Goal: Navigation & Orientation: Find specific page/section

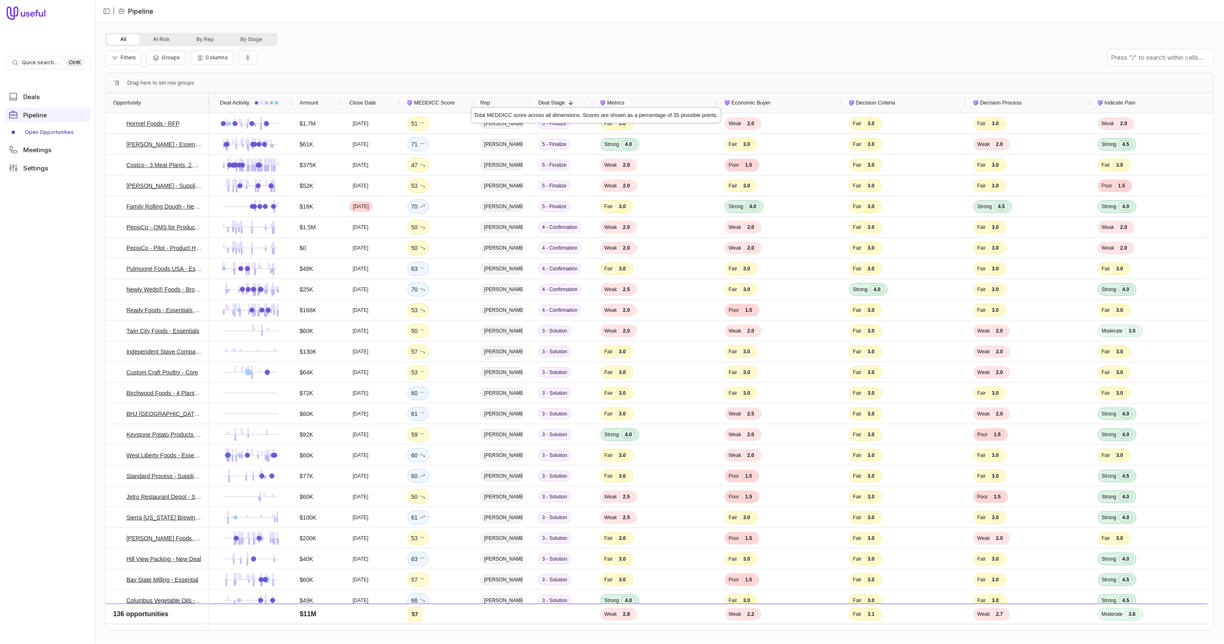
drag, startPoint x: 448, startPoint y: 102, endPoint x: 472, endPoint y: 100, distance: 23.8
click at [472, 100] on div at bounding box center [472, 103] width 3 height 20
click at [161, 36] on button "At Risk" at bounding box center [162, 39] width 44 height 10
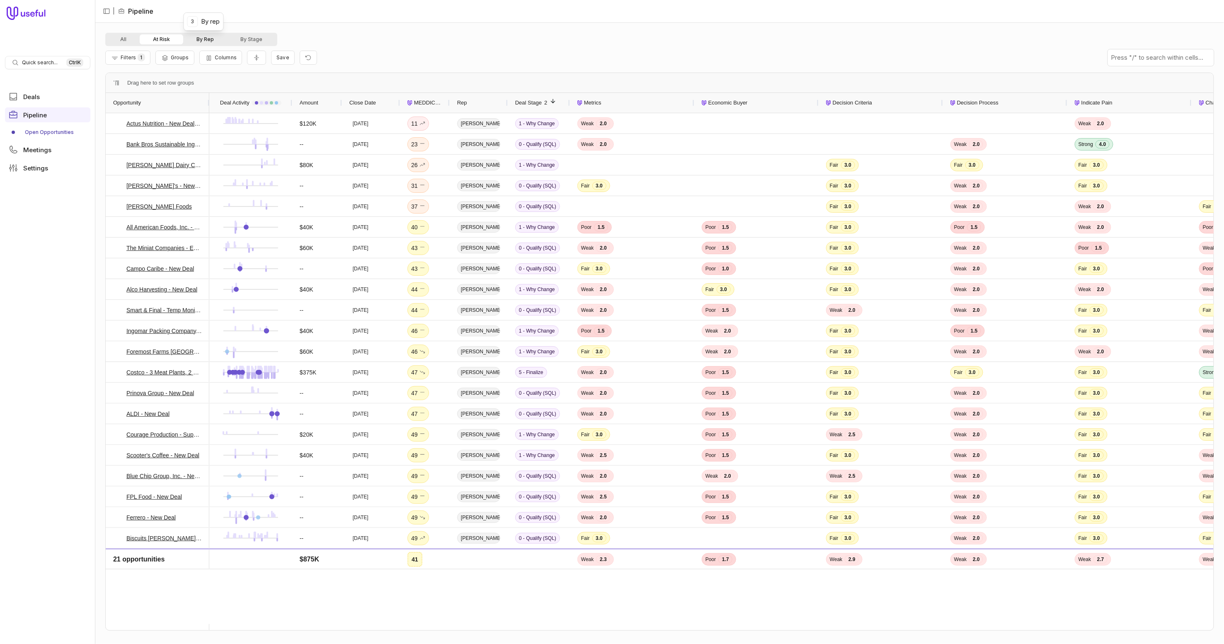
click at [202, 38] on button "By Rep" at bounding box center [205, 39] width 44 height 10
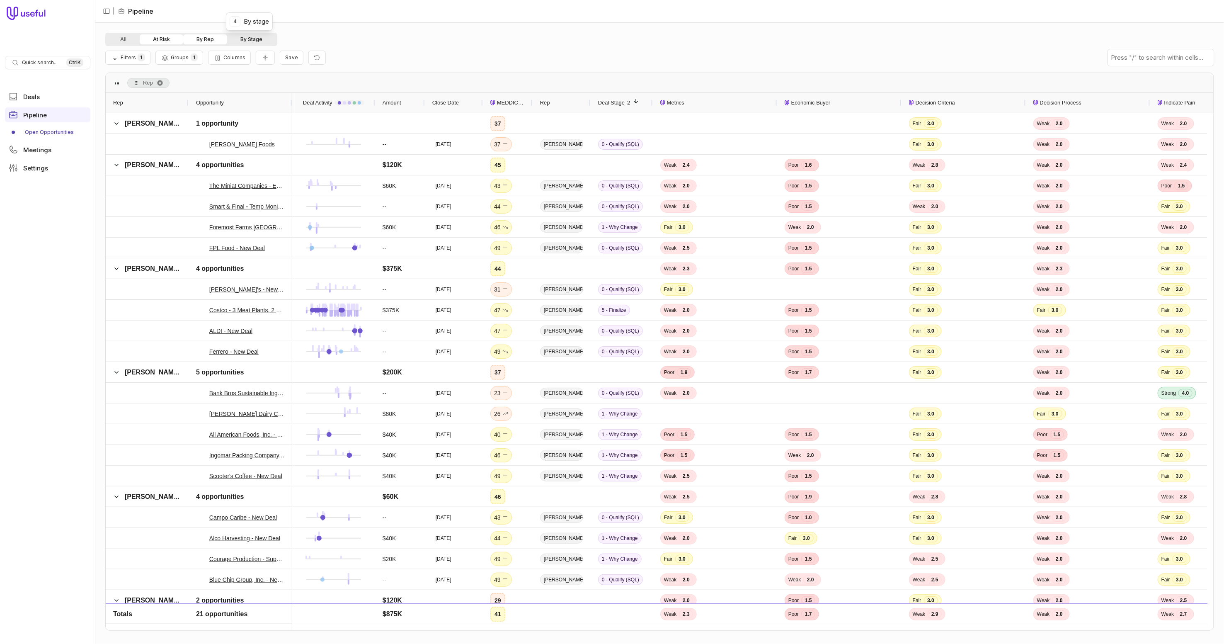
click at [252, 38] on button "By Stage" at bounding box center [251, 39] width 49 height 10
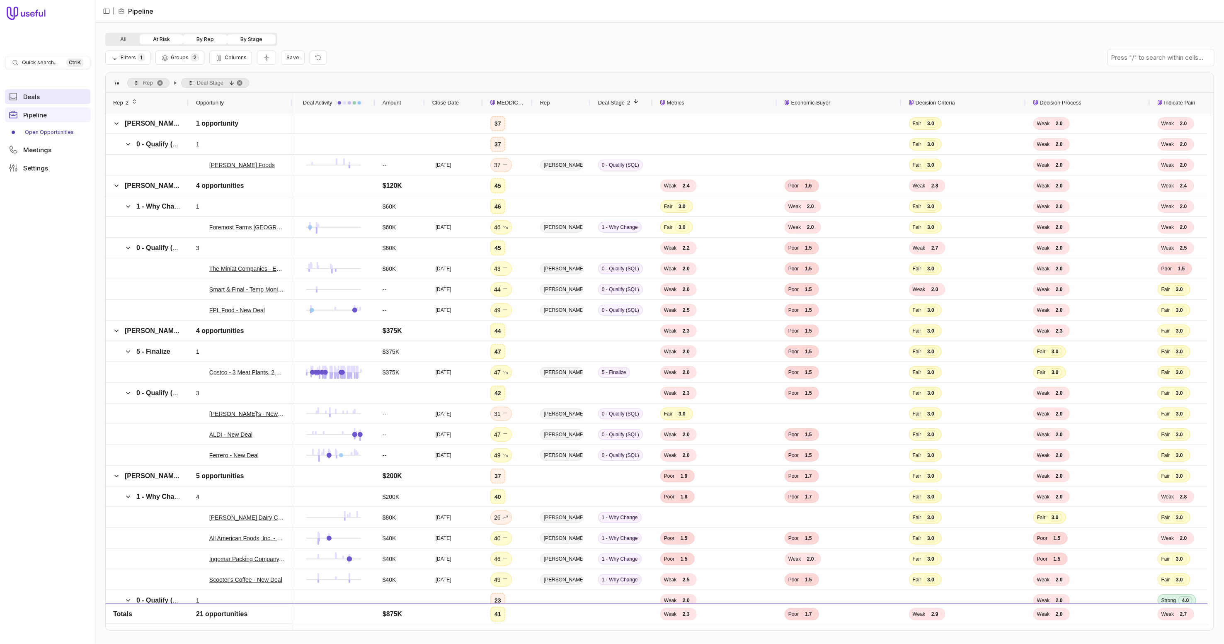
click at [38, 97] on span "Deals" at bounding box center [31, 97] width 17 height 6
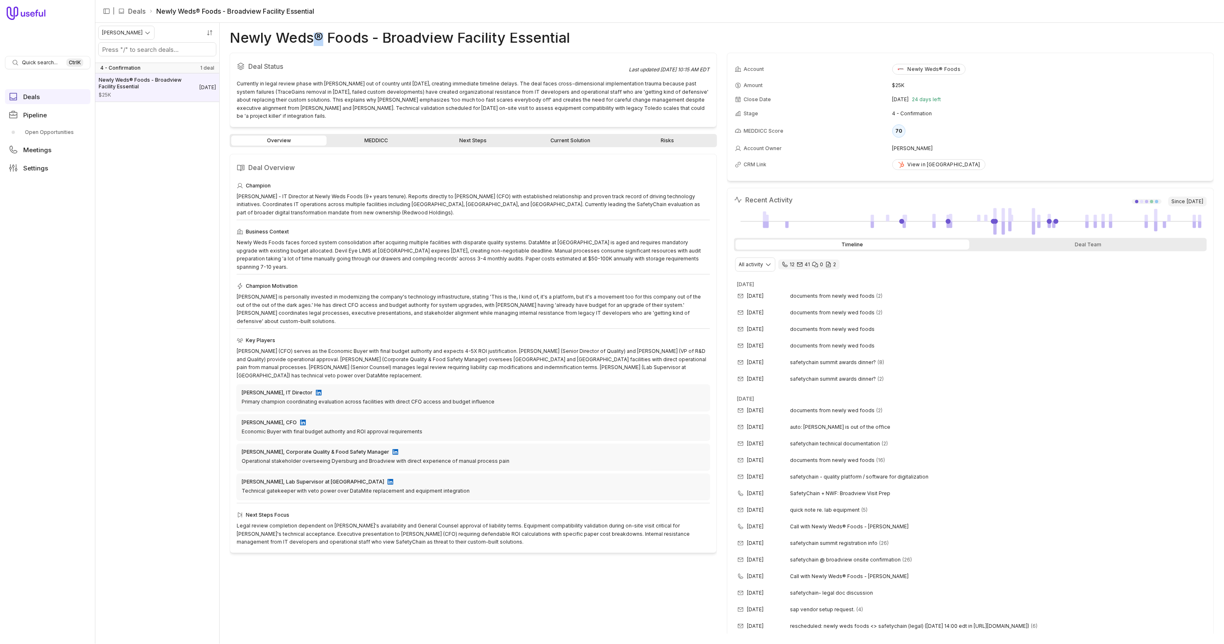
drag, startPoint x: 314, startPoint y: 33, endPoint x: 324, endPoint y: 33, distance: 9.9
click at [324, 33] on h1 "Newly Weds® Foods - Broadview Facility Essential" at bounding box center [400, 38] width 340 height 10
drag, startPoint x: 329, startPoint y: 37, endPoint x: 365, endPoint y: 38, distance: 36.1
click at [365, 38] on h1 "Newly Weds® Foods - Broadview Facility Essential" at bounding box center [400, 38] width 340 height 10
drag, startPoint x: 384, startPoint y: 36, endPoint x: 583, endPoint y: 40, distance: 199.0
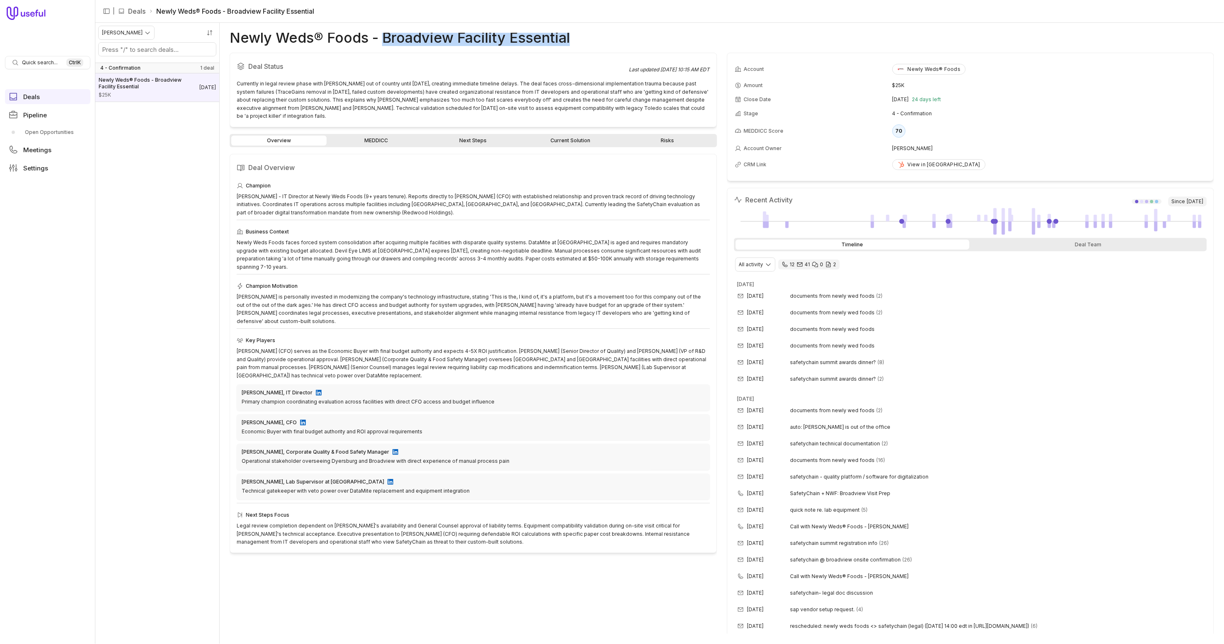
click at [583, 40] on div "Newly Weds® Foods - Broadview Facility Essential" at bounding box center [722, 38] width 985 height 10
click at [585, 38] on div "Newly Weds® Foods - Broadview Facility Essential" at bounding box center [722, 38] width 985 height 10
click at [341, 137] on link "MEDDICC" at bounding box center [375, 141] width 95 height 10
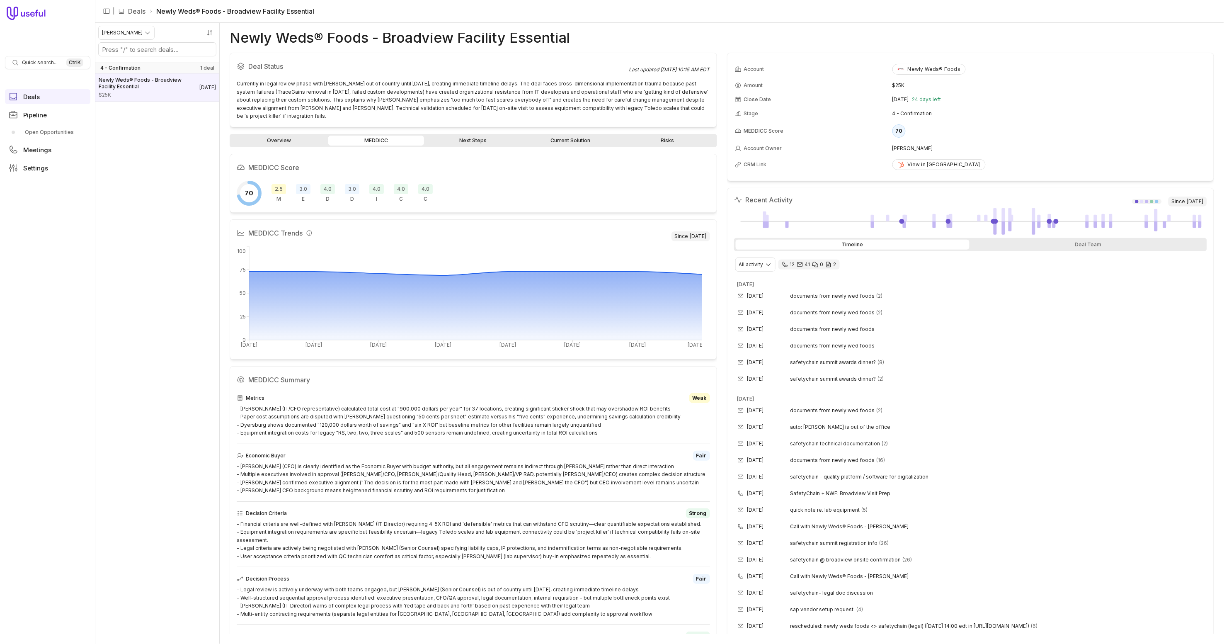
click at [147, 195] on nav "Jacob Beals 4 - Confirmation 1 deal Newly Weds® Foods - Broadview Facility Esse…" at bounding box center [157, 333] width 124 height 621
click at [46, 127] on link "Open Opportunities" at bounding box center [47, 132] width 85 height 13
click at [48, 112] on link "Pipeline" at bounding box center [47, 114] width 85 height 15
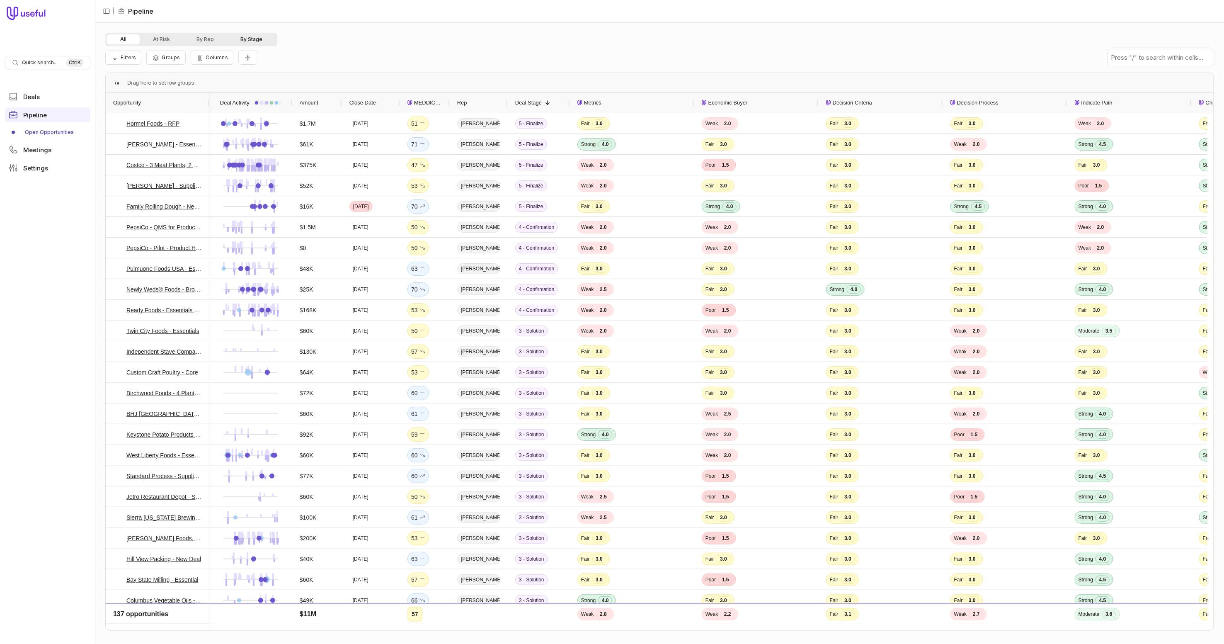
click at [253, 39] on button "By Stage" at bounding box center [251, 39] width 49 height 10
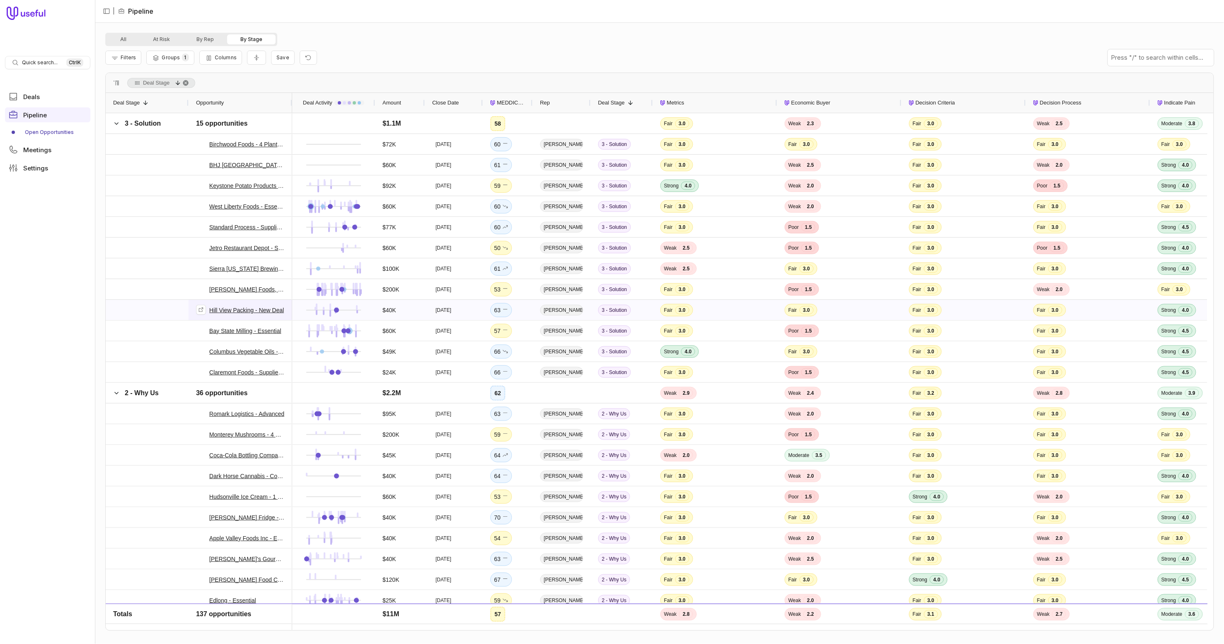
scroll to position [109, 0]
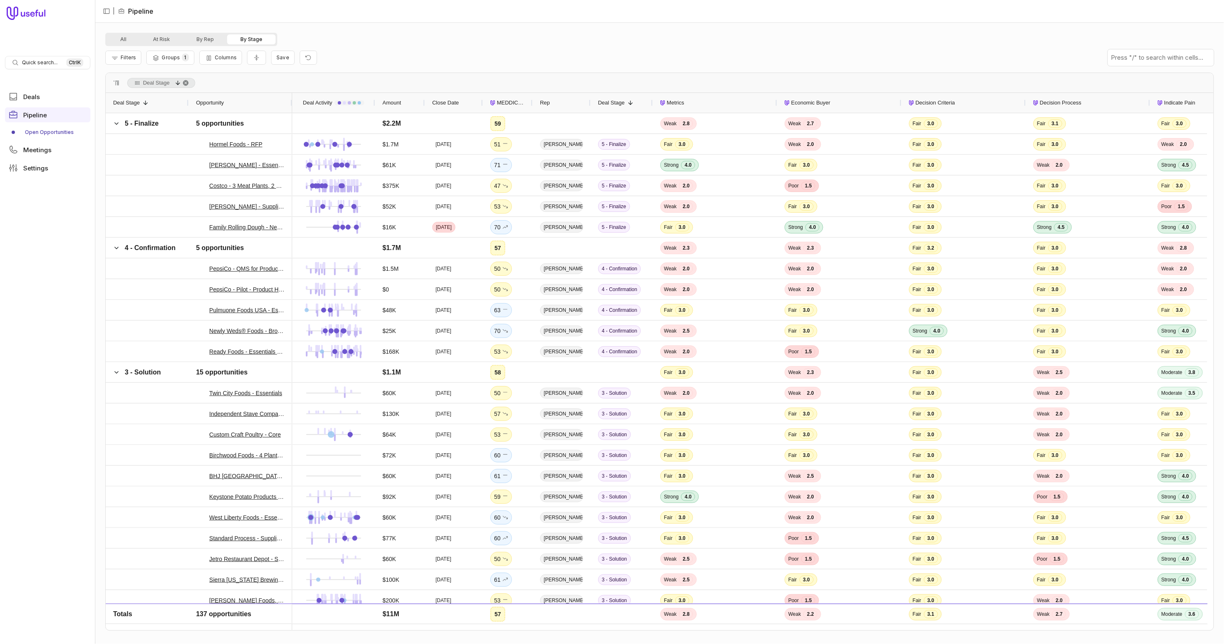
click at [507, 103] on span "MEDDICC Score" at bounding box center [511, 103] width 28 height 10
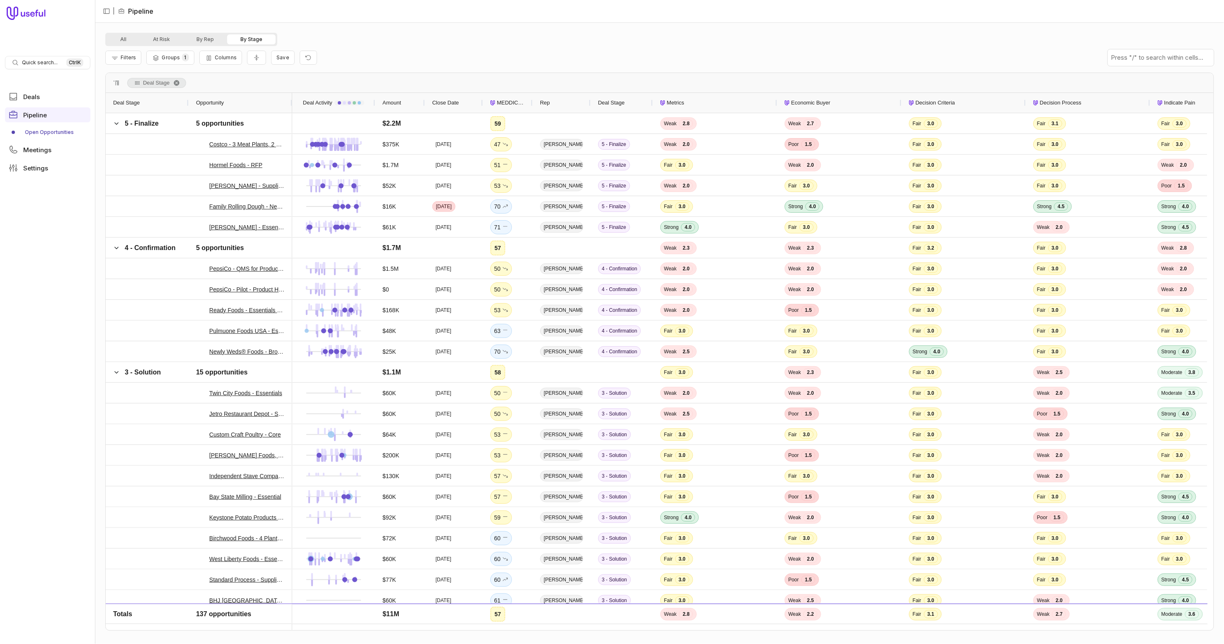
click at [548, 99] on span "Rep" at bounding box center [545, 103] width 10 height 10
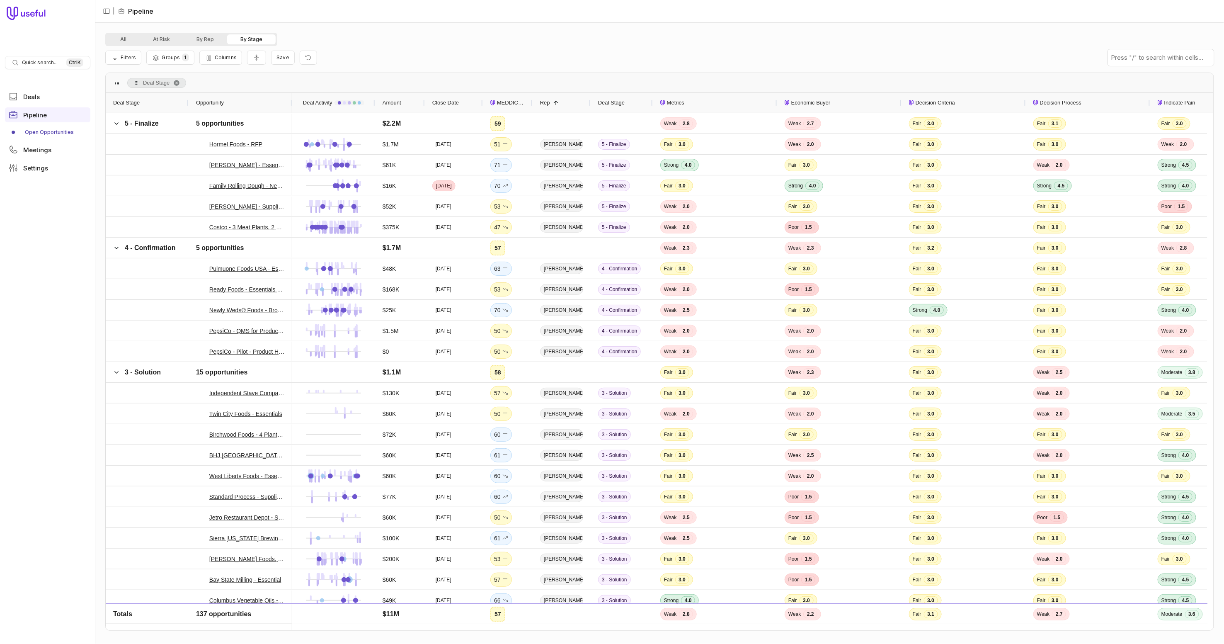
click at [493, 104] on icon "MEDDICC Score" at bounding box center [492, 102] width 5 height 5
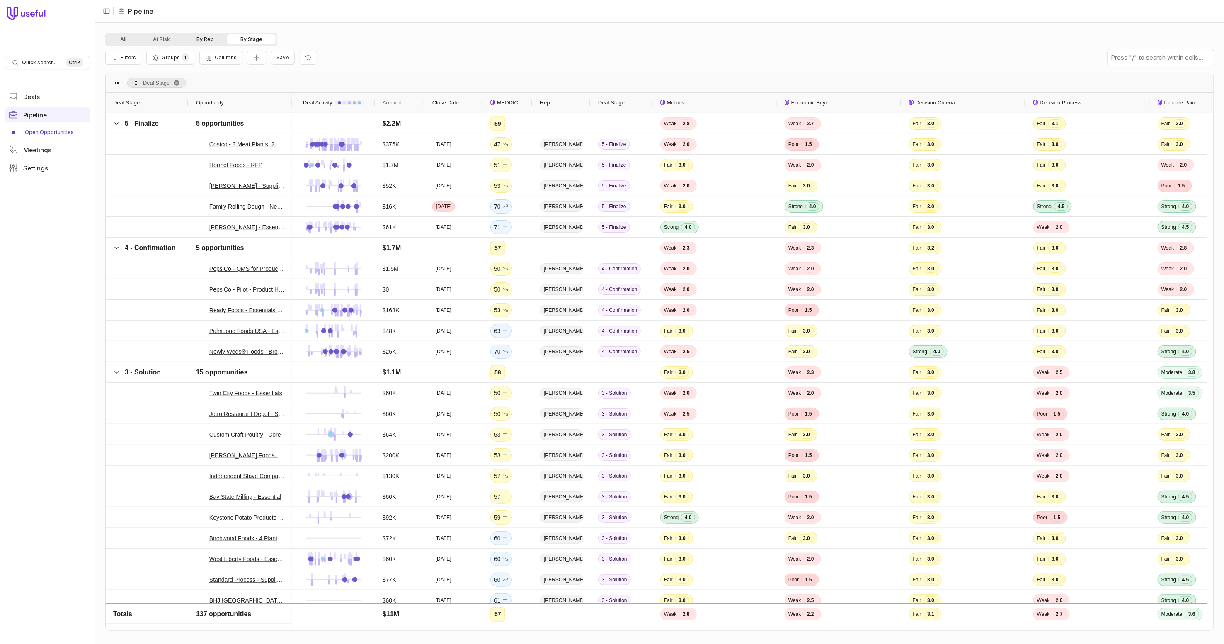
click at [206, 40] on button "By Rep" at bounding box center [205, 39] width 44 height 10
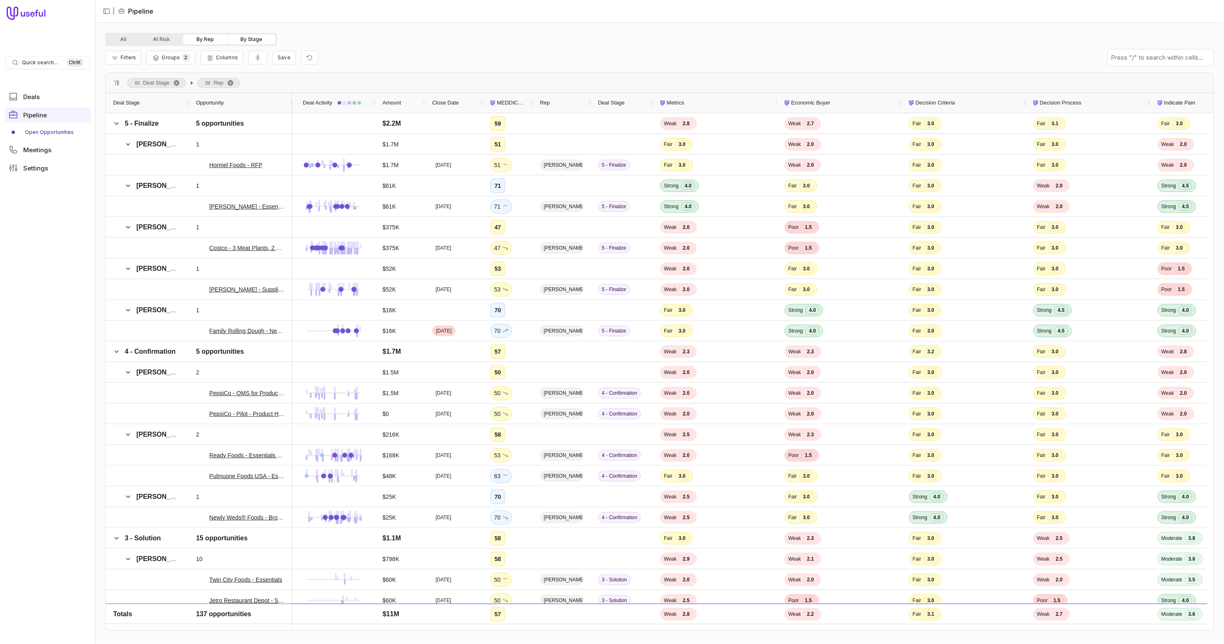
click at [250, 38] on button "By Stage" at bounding box center [251, 39] width 49 height 10
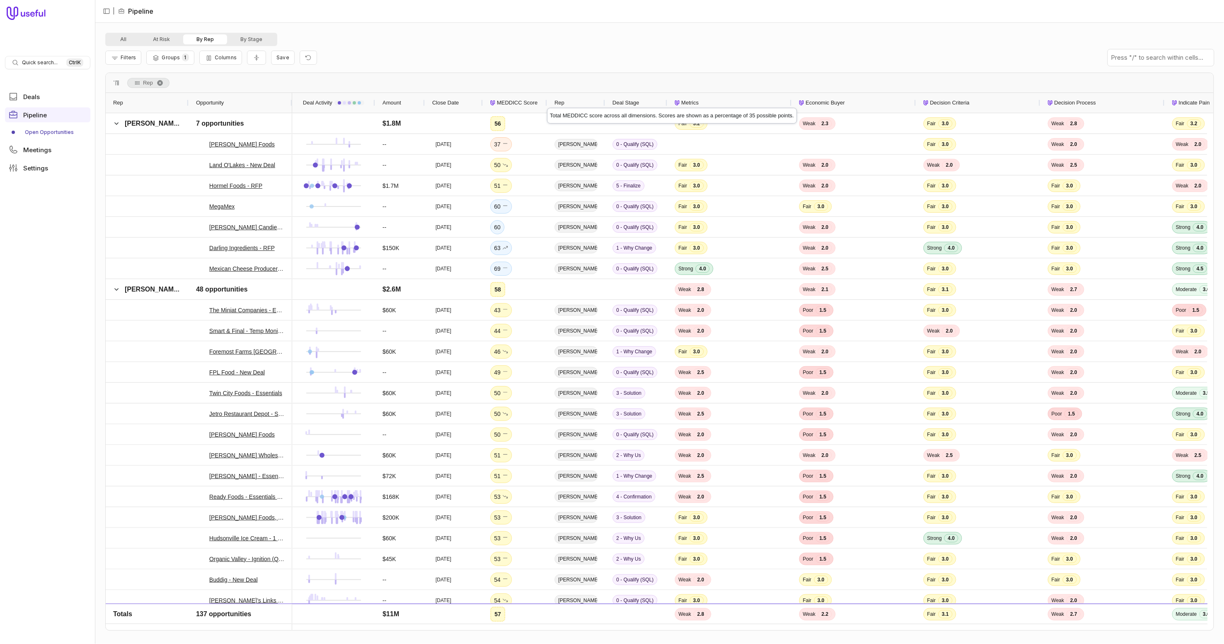
drag, startPoint x: 533, startPoint y: 100, endPoint x: 547, endPoint y: 100, distance: 14.5
click at [547, 100] on div at bounding box center [546, 103] width 3 height 20
drag, startPoint x: 790, startPoint y: 100, endPoint x: 741, endPoint y: 99, distance: 49.3
click at [741, 99] on div "Metrics" at bounding box center [729, 103] width 124 height 20
drag, startPoint x: 792, startPoint y: 102, endPoint x: 749, endPoint y: 102, distance: 43.1
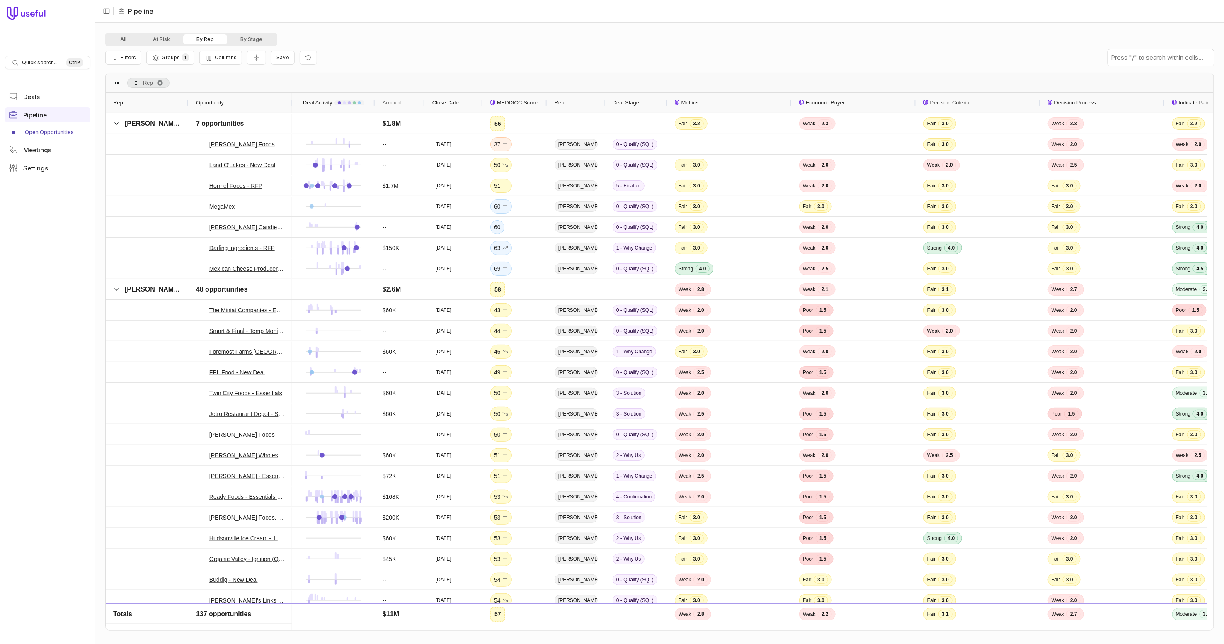
click at [749, 102] on div "Metrics" at bounding box center [729, 103] width 124 height 20
click at [224, 184] on link "Hormel Foods - RFP" at bounding box center [235, 186] width 53 height 10
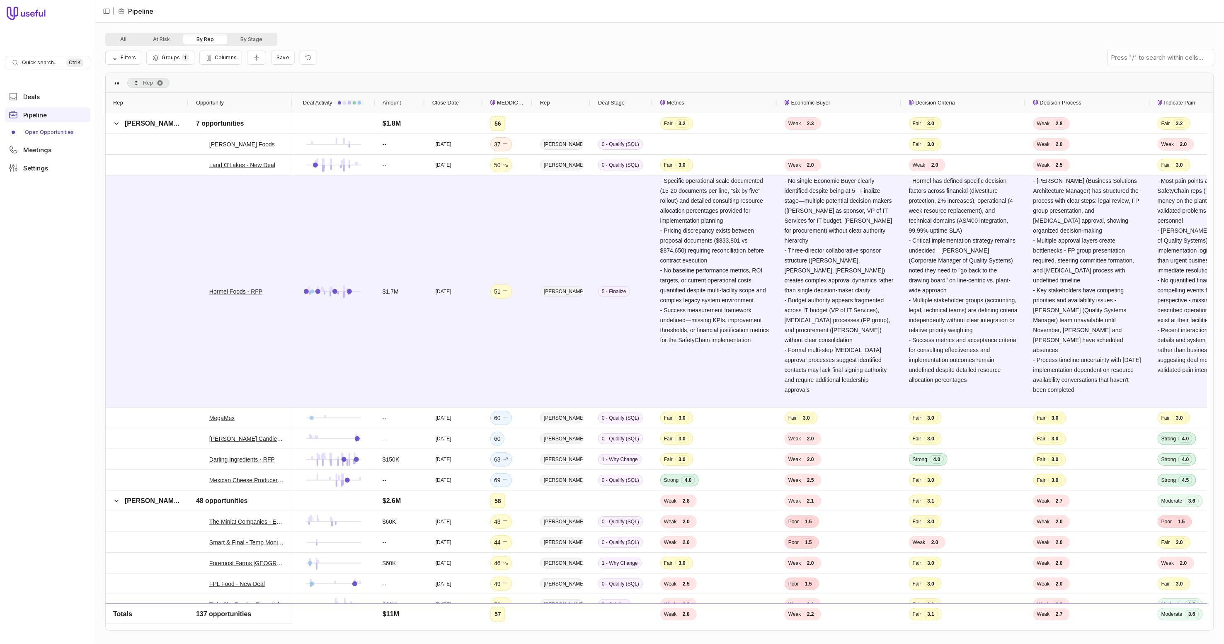
click at [48, 9] on div at bounding box center [49, 15] width 84 height 16
click at [21, 13] on icon at bounding box center [26, 13] width 39 height 13
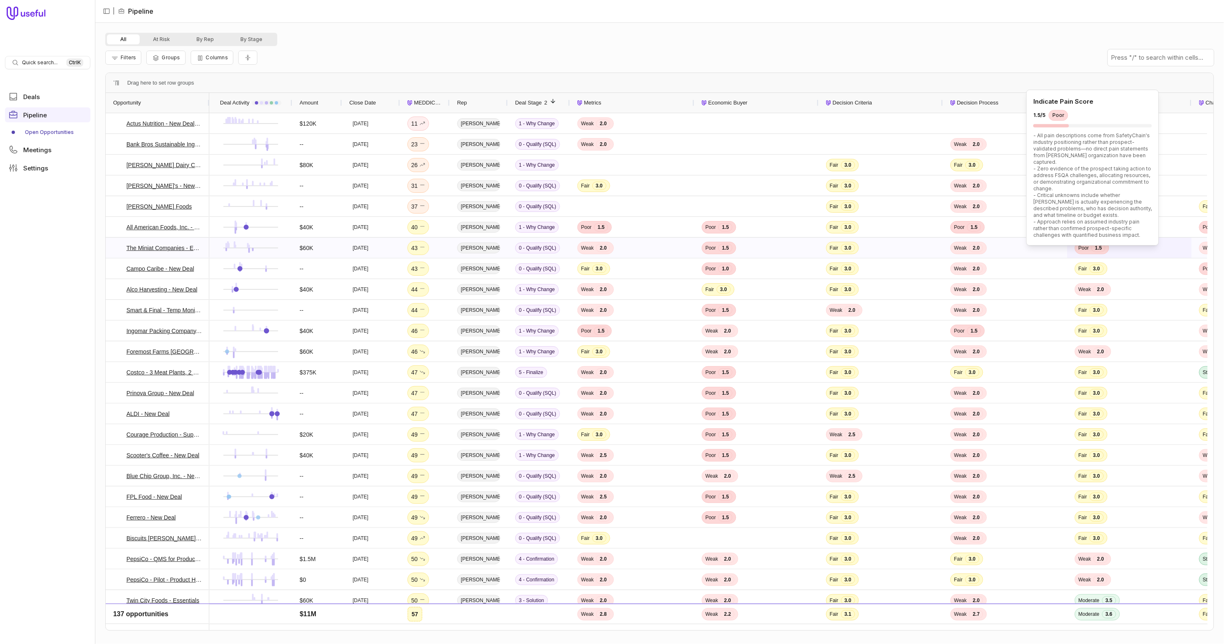
scroll to position [0, 108]
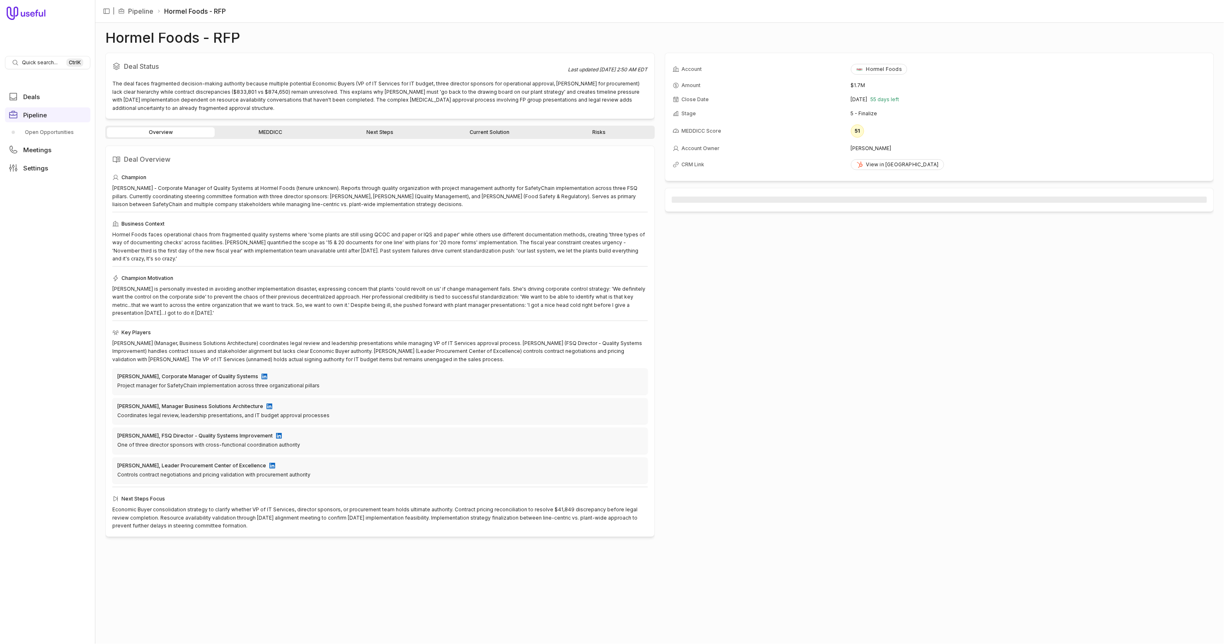
click at [595, 129] on link "Risks" at bounding box center [599, 132] width 108 height 10
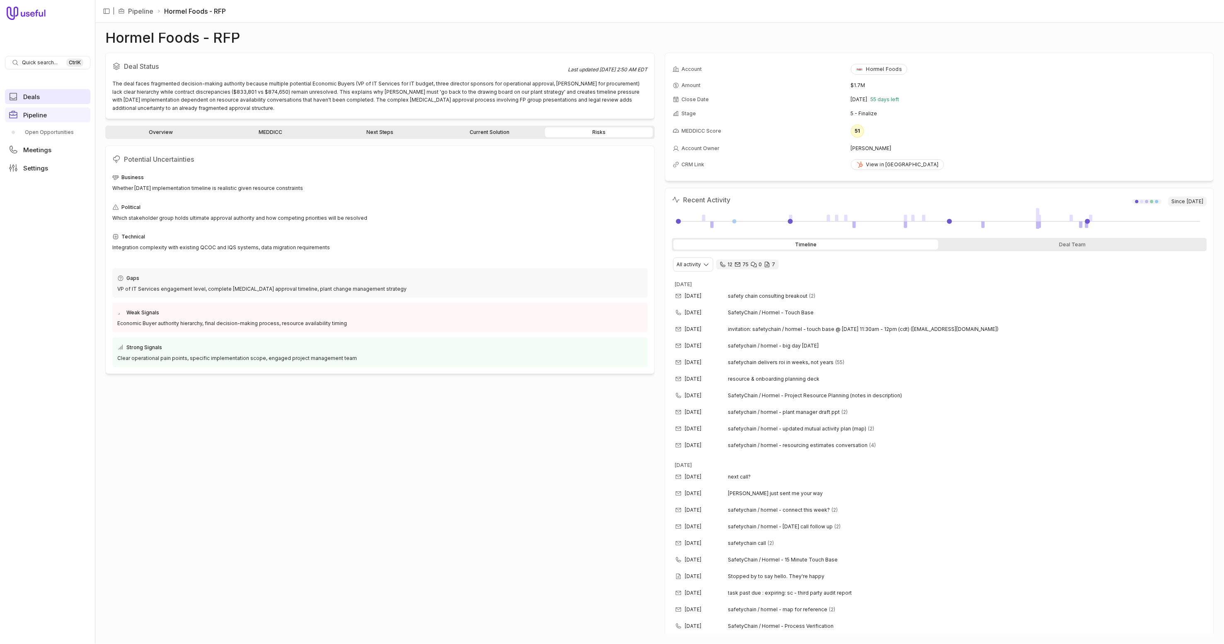
click at [34, 96] on span "Deals" at bounding box center [31, 97] width 17 height 6
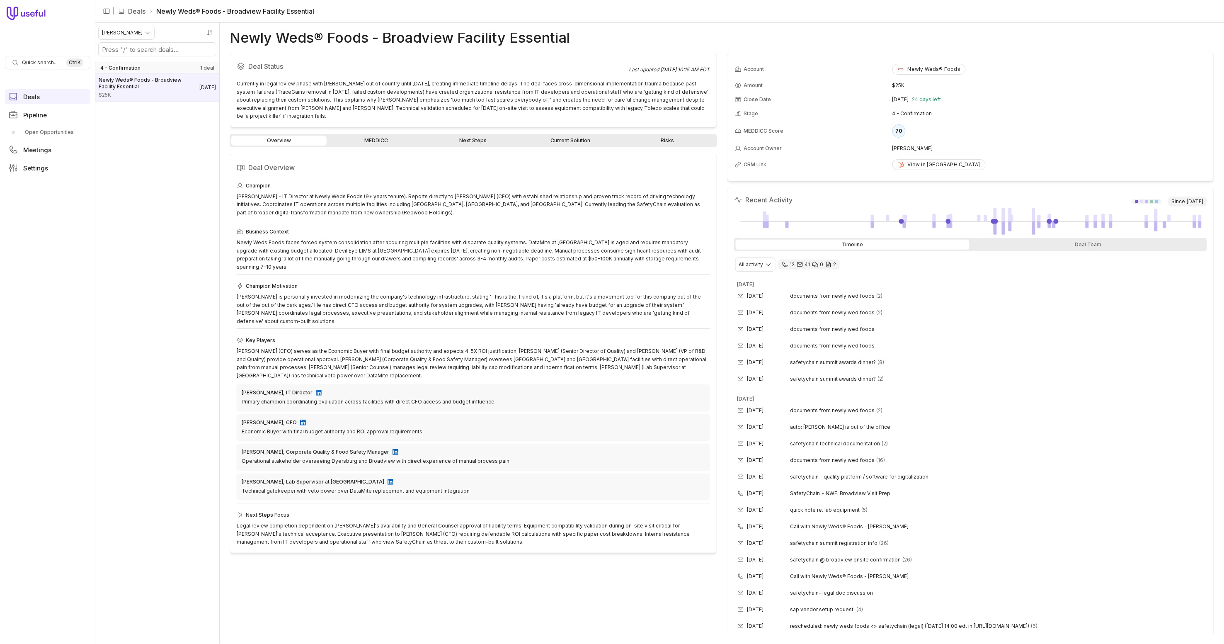
click at [484, 136] on link "Next Steps" at bounding box center [473, 141] width 95 height 10
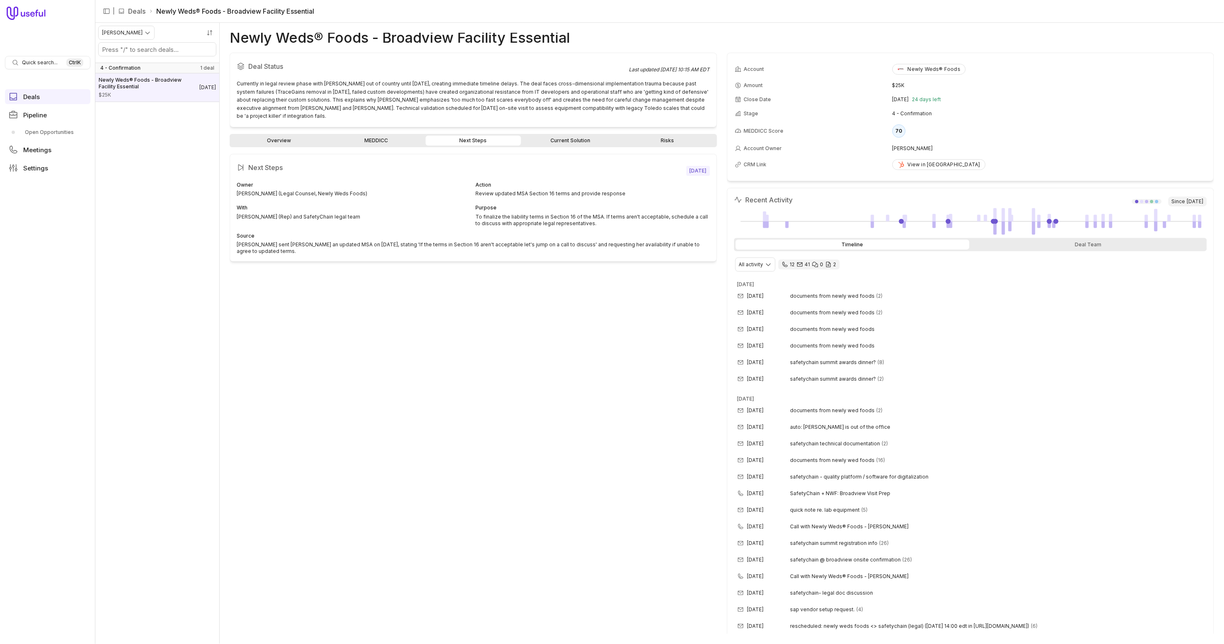
click at [278, 136] on link "Overview" at bounding box center [278, 141] width 95 height 10
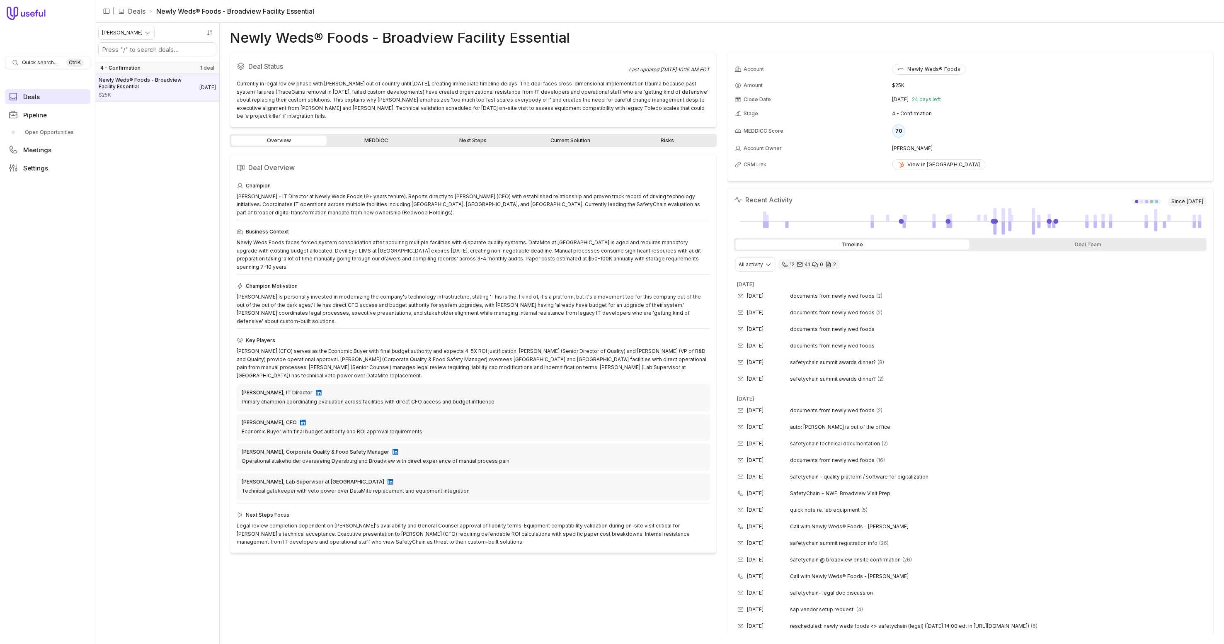
click at [44, 95] on link "Deals" at bounding box center [47, 96] width 85 height 15
click at [36, 112] on span "Pipeline" at bounding box center [35, 115] width 24 height 6
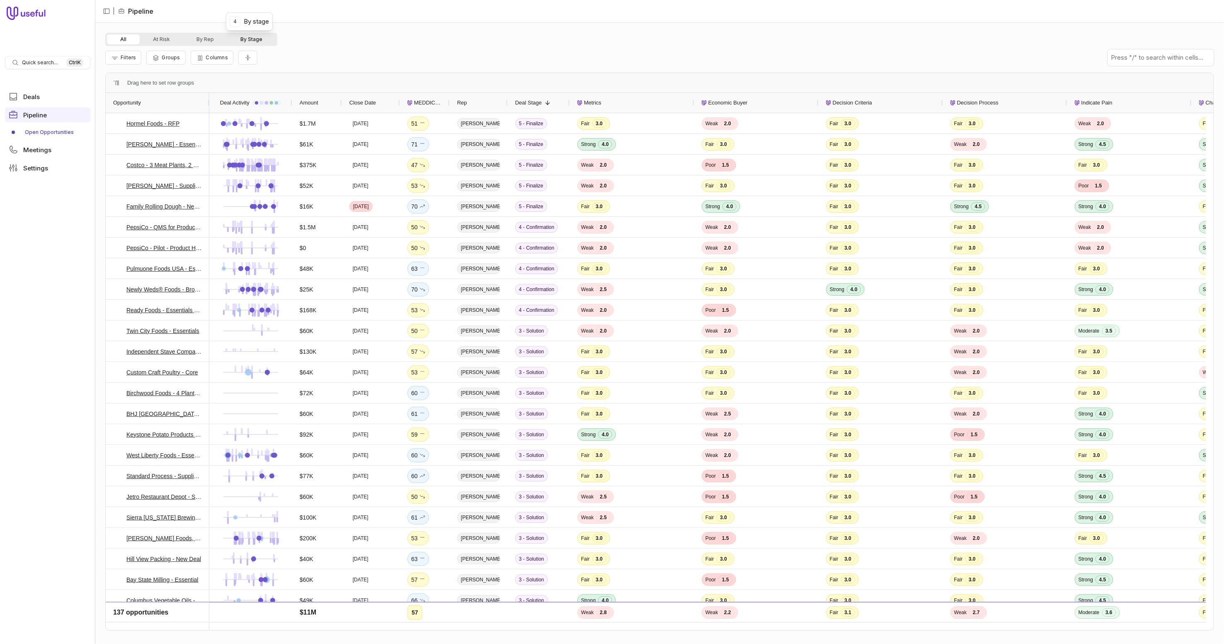
click at [243, 38] on button "By Stage" at bounding box center [251, 39] width 49 height 10
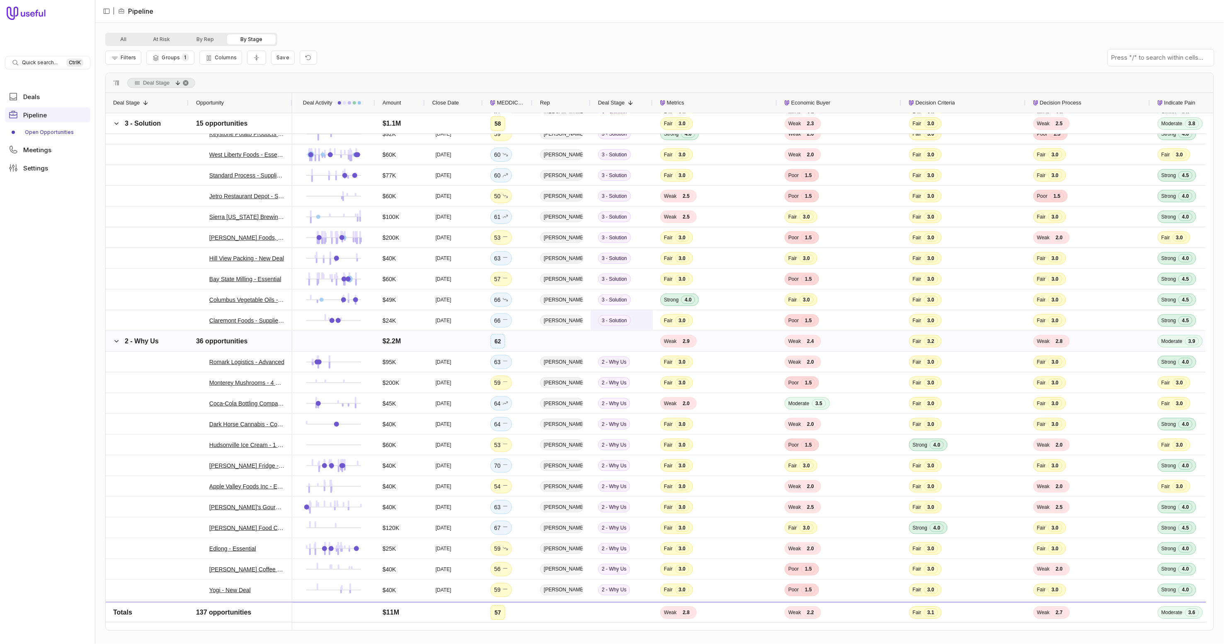
scroll to position [674, 0]
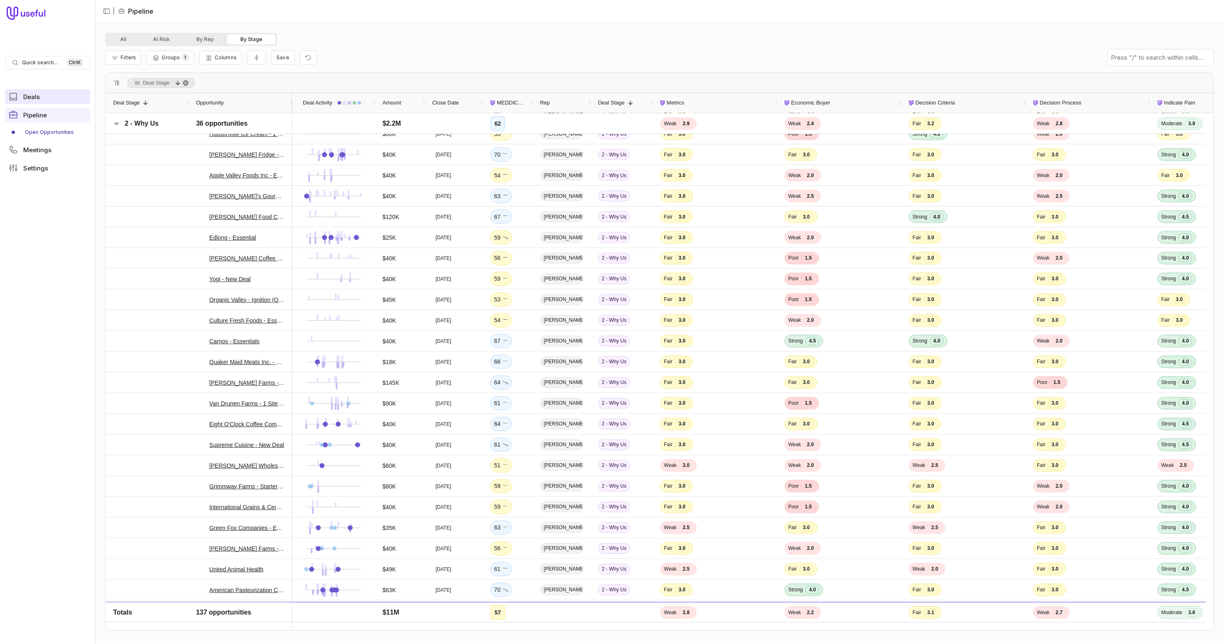
click at [32, 94] on span "Deals" at bounding box center [31, 97] width 17 height 6
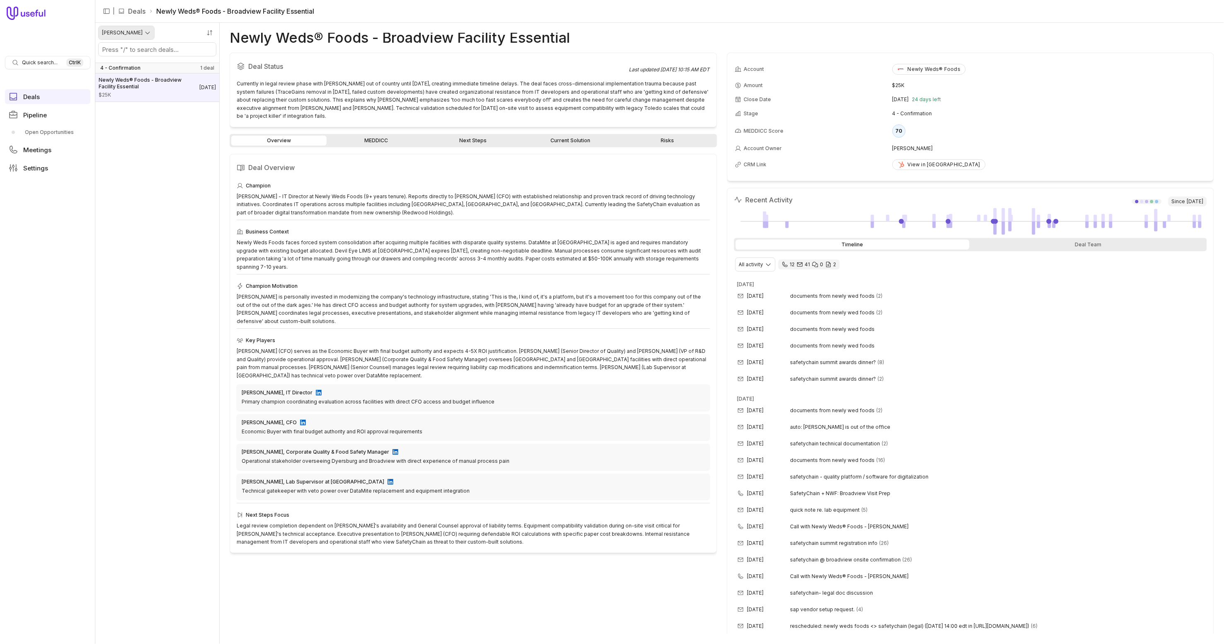
click at [137, 32] on html "Quick search... Ctrl K Deals Pipeline Open Opportunities Meetings Settings | De…" at bounding box center [612, 322] width 1224 height 644
click at [154, 28] on html "Quick search... Ctrl K Deals Pipeline Open Opportunities Meetings Settings | De…" at bounding box center [612, 322] width 1224 height 644
click at [131, 10] on link "Deals" at bounding box center [136, 11] width 17 height 10
click at [125, 11] on li "Deals" at bounding box center [131, 11] width 27 height 10
click at [106, 10] on icon "Collapse sidebar" at bounding box center [106, 10] width 7 height 7
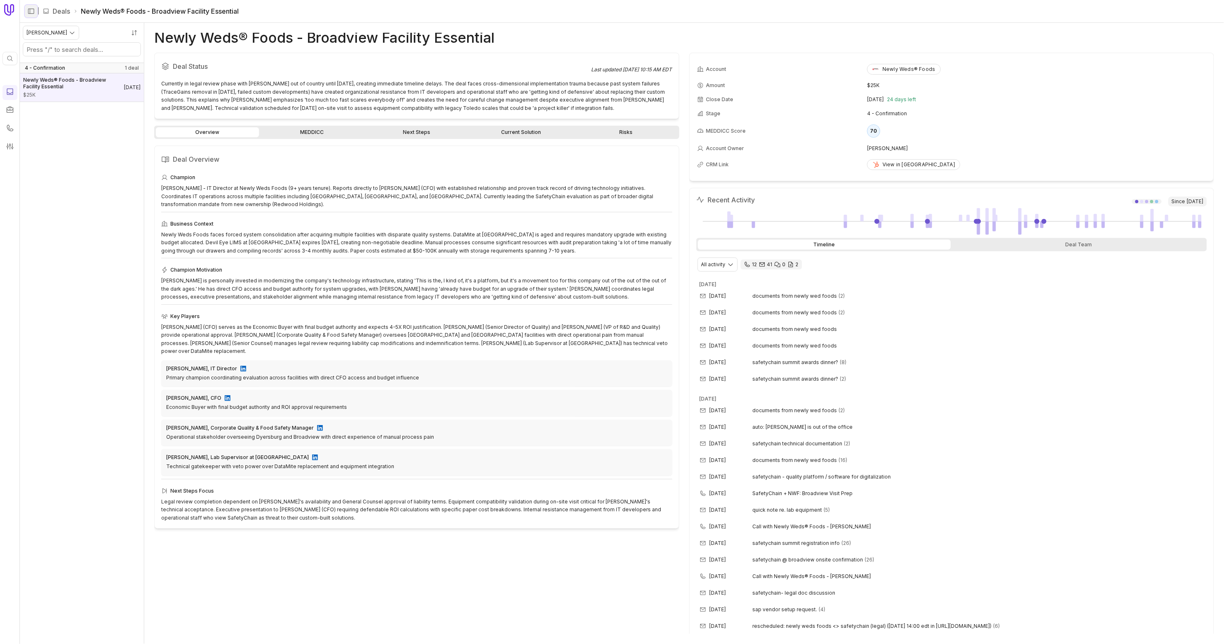
click at [31, 12] on icon "Expand sidebar" at bounding box center [30, 10] width 7 height 7
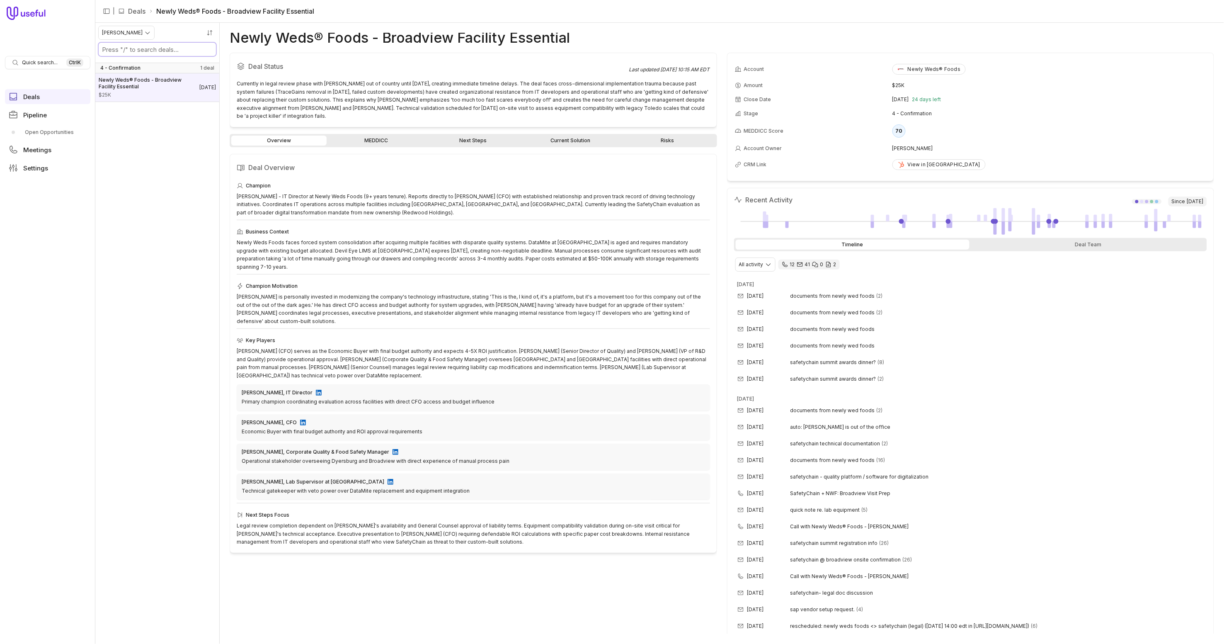
click at [128, 52] on input "Search deals by name" at bounding box center [157, 49] width 117 height 13
click at [138, 30] on html "Quick search... Ctrl K Deals Pipeline Open Opportunities Meetings Settings | De…" at bounding box center [612, 322] width 1224 height 644
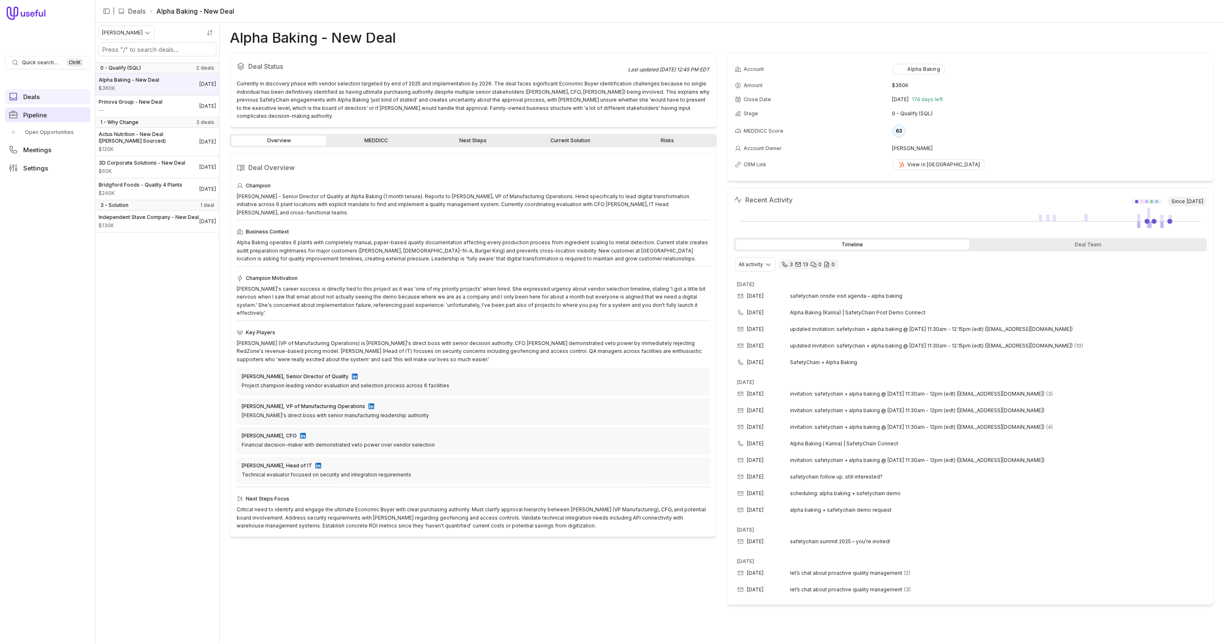
click at [38, 112] on span "Pipeline" at bounding box center [35, 115] width 24 height 6
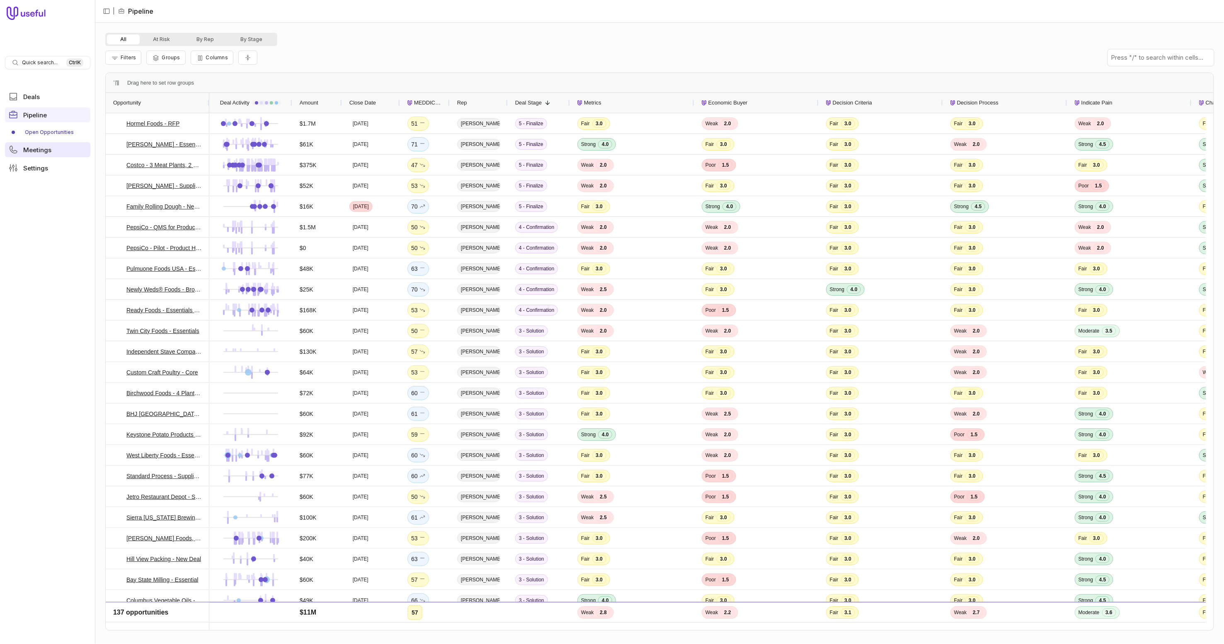
click at [40, 147] on span "Meetings" at bounding box center [37, 150] width 28 height 6
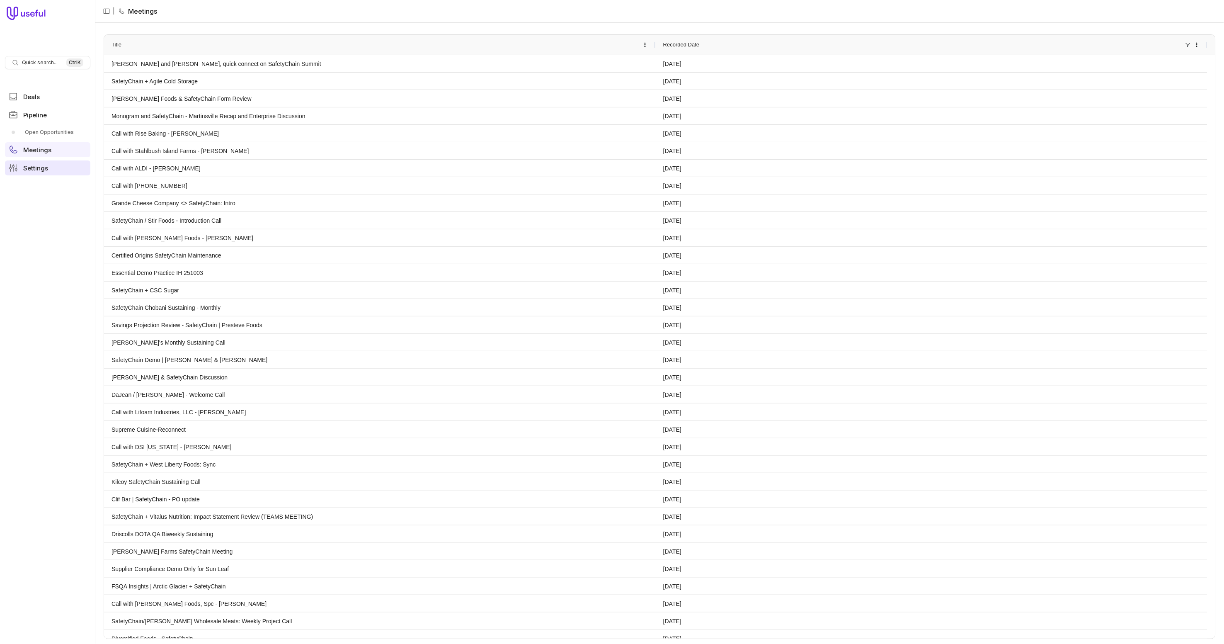
click at [34, 167] on span "Settings" at bounding box center [35, 168] width 25 height 6
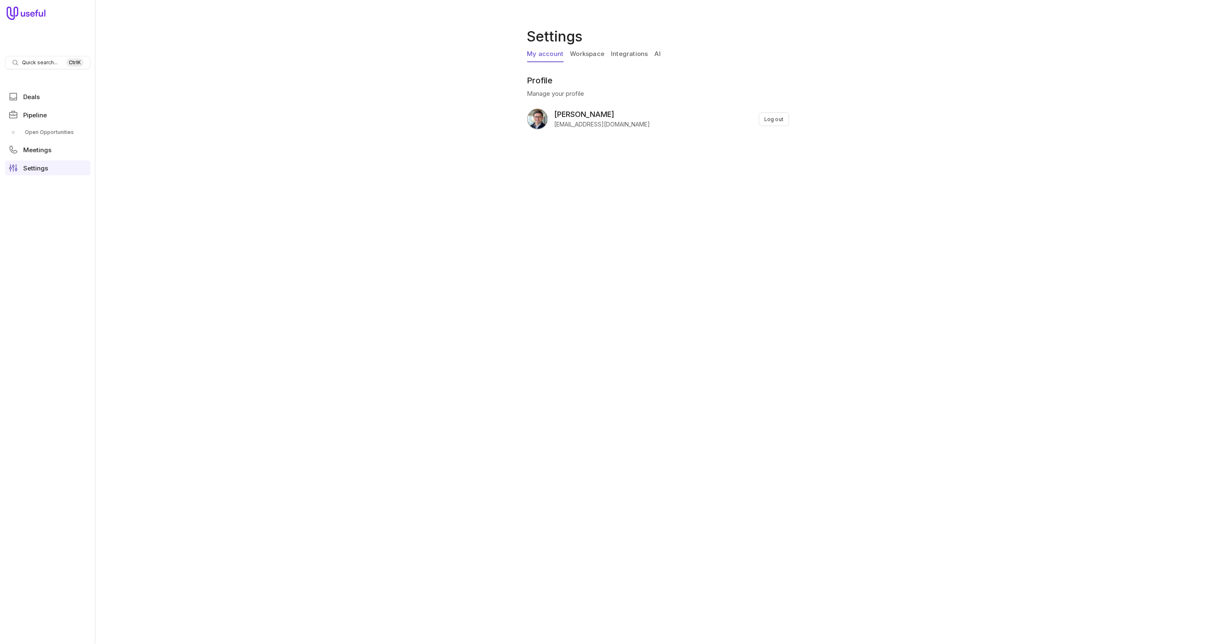
click at [569, 46] on h1 "Settings" at bounding box center [659, 37] width 265 height 20
click at [573, 49] on link "Workspace" at bounding box center [587, 54] width 34 height 16
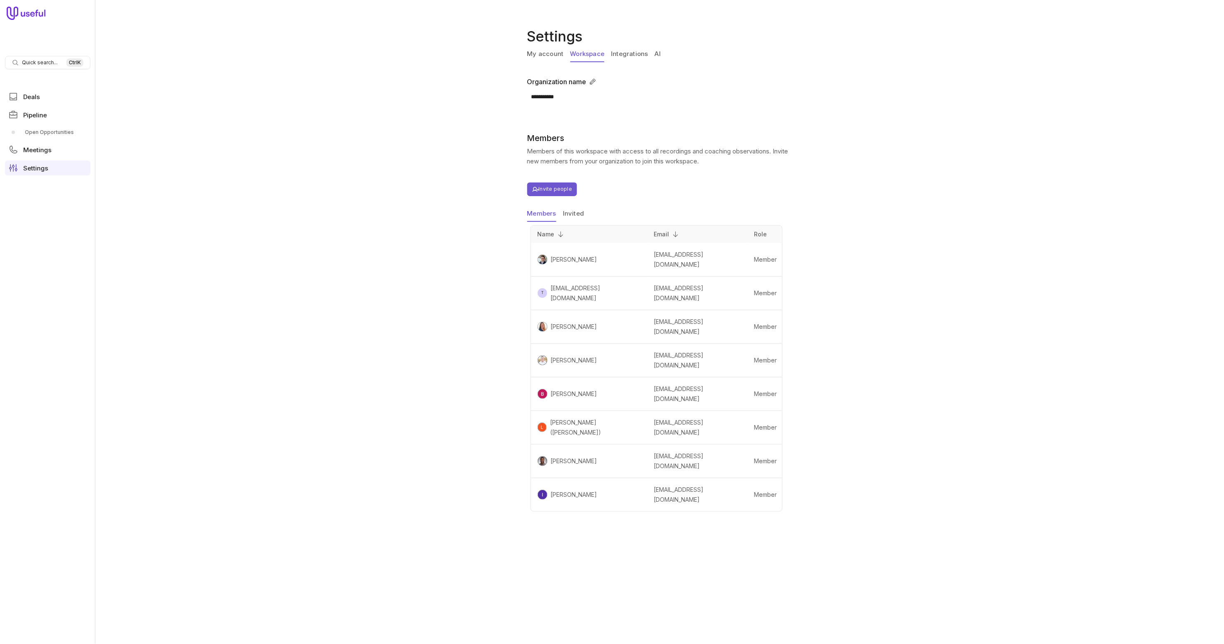
click at [627, 52] on link "Integrations" at bounding box center [629, 54] width 37 height 16
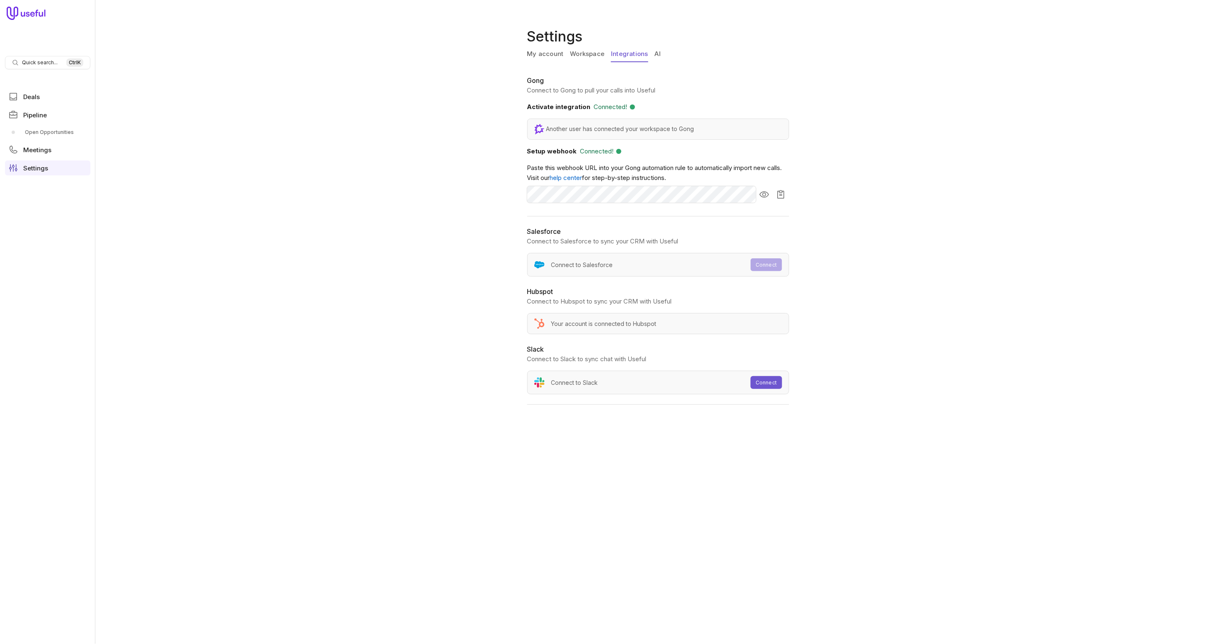
click at [659, 52] on link "AI" at bounding box center [658, 54] width 6 height 16
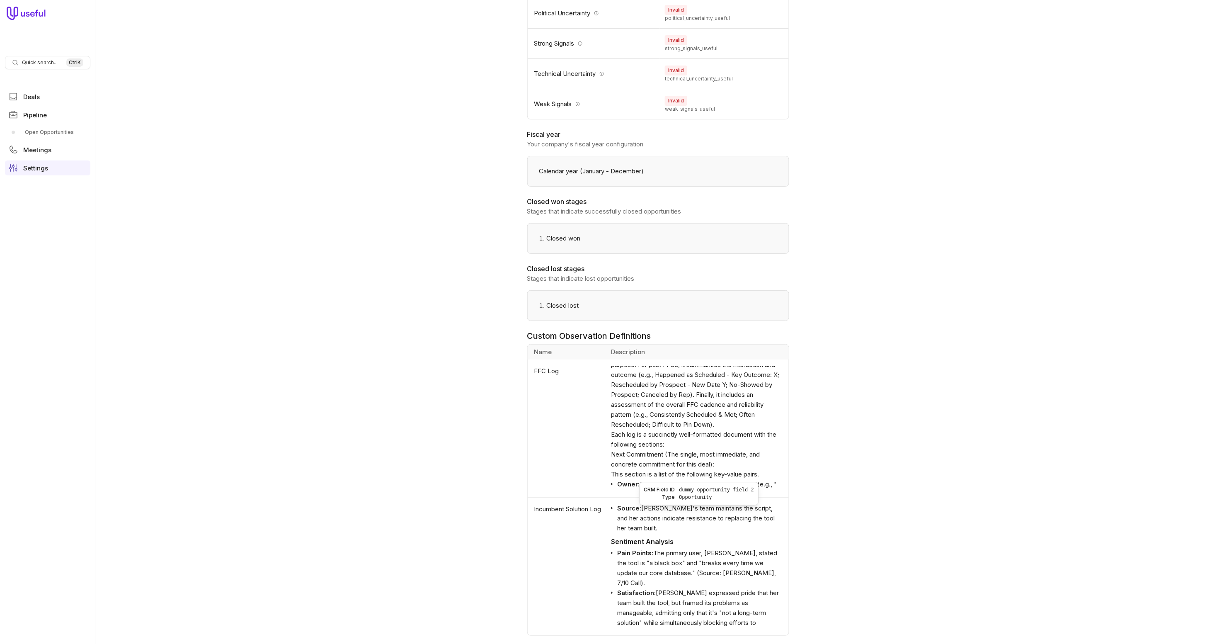
scroll to position [1399, 0]
click at [38, 96] on span "Deals" at bounding box center [31, 97] width 17 height 6
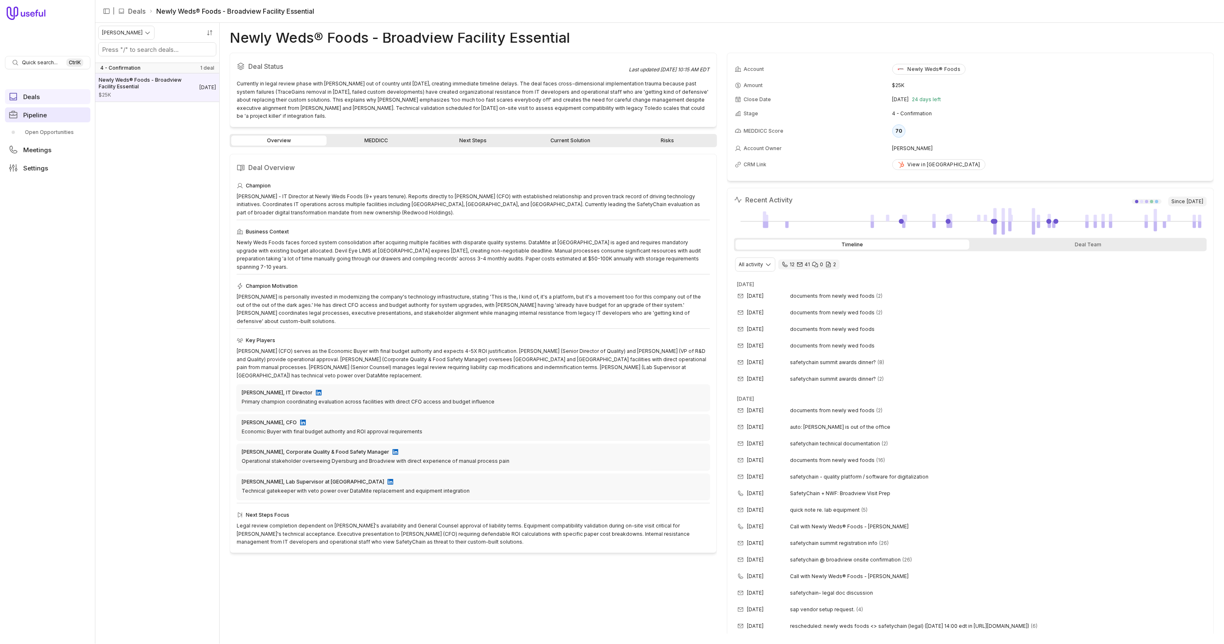
click at [52, 109] on link "Pipeline" at bounding box center [47, 114] width 85 height 15
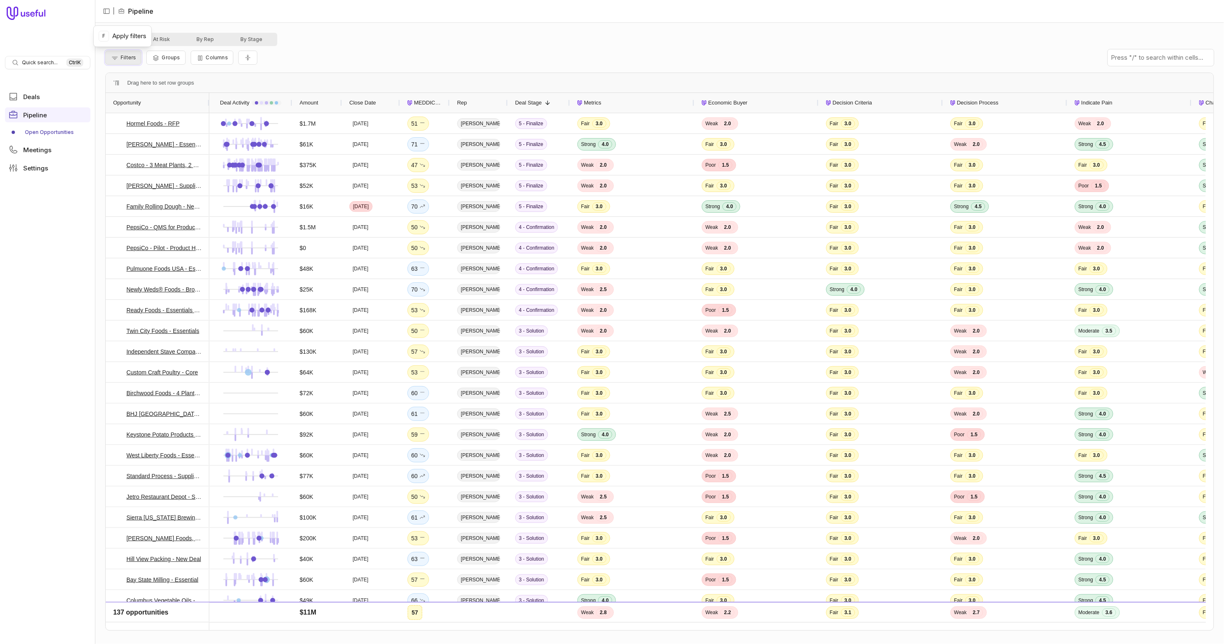
click at [129, 57] on span "Filters" at bounding box center [128, 57] width 15 height 6
click at [370, 33] on div "All At Risk By Rep By Stage" at bounding box center [659, 39] width 1109 height 13
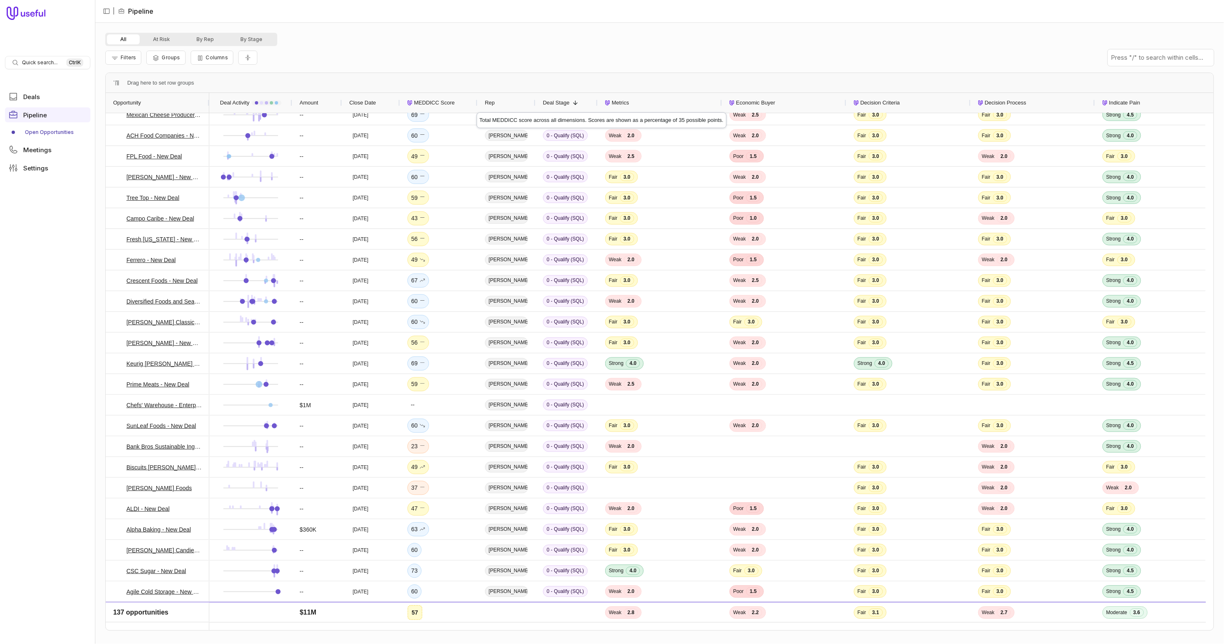
drag, startPoint x: 449, startPoint y: 103, endPoint x: 477, endPoint y: 105, distance: 27.9
click at [477, 105] on div at bounding box center [477, 103] width 3 height 20
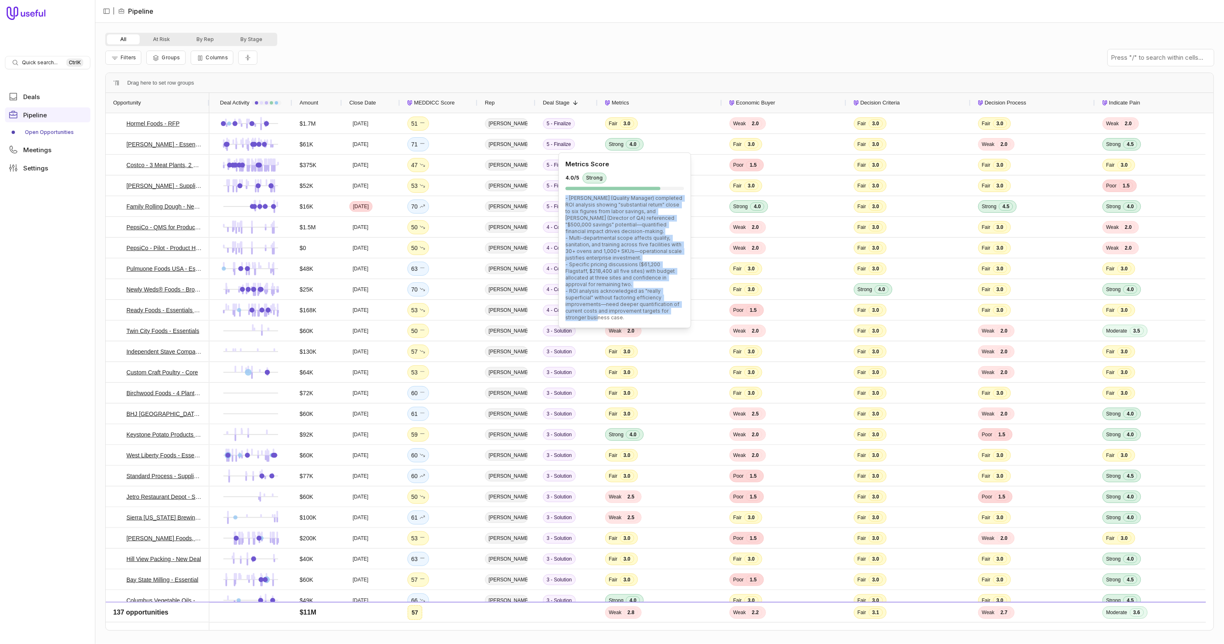
drag, startPoint x: 566, startPoint y: 197, endPoint x: 651, endPoint y: 316, distance: 146.2
click at [651, 316] on div "- [PERSON_NAME] (Quality Manager) completed ROI analysis showing "substantial r…" at bounding box center [625, 258] width 119 height 126
click at [633, 317] on div "- [PERSON_NAME] (Quality Manager) completed ROI analysis showing "substantial r…" at bounding box center [625, 258] width 119 height 126
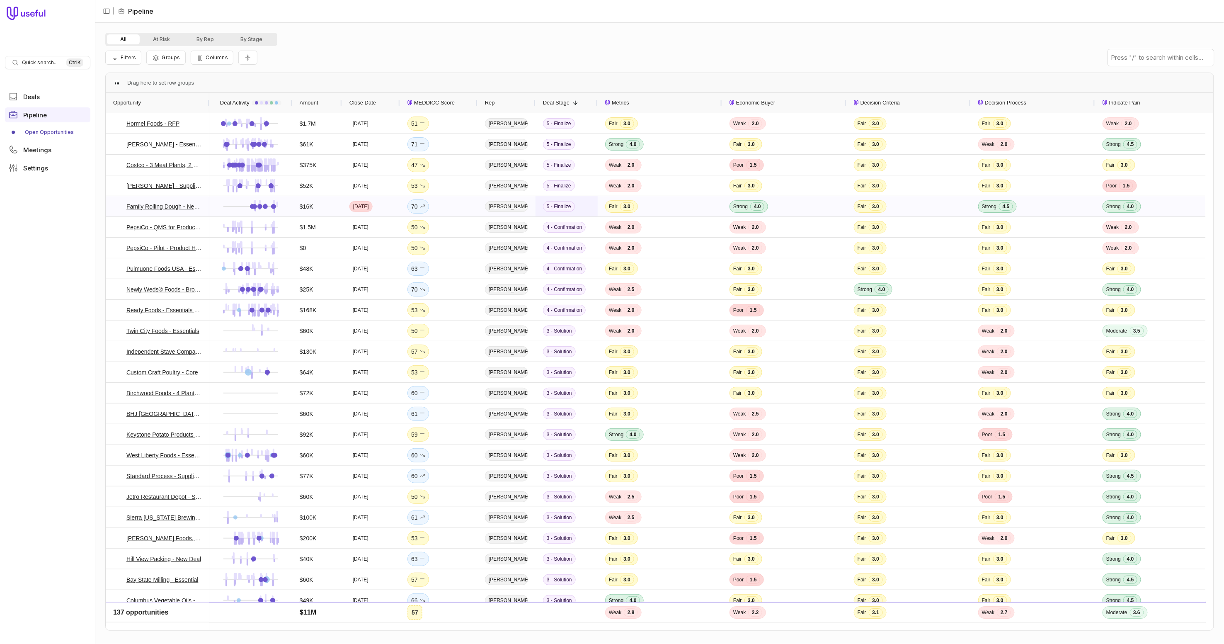
drag, startPoint x: 638, startPoint y: 318, endPoint x: 575, endPoint y: 204, distance: 130.3
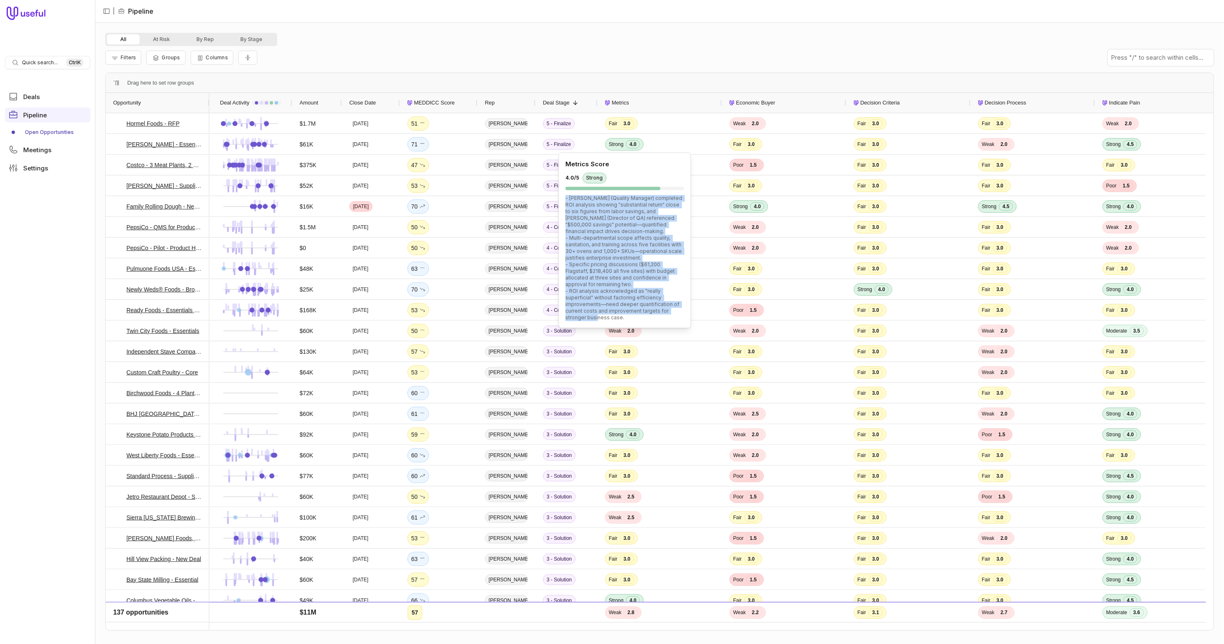
drag, startPoint x: 566, startPoint y: 197, endPoint x: 628, endPoint y: 316, distance: 134.3
click at [628, 316] on div "- [PERSON_NAME] (Quality Manager) completed ROI analysis showing "substantial r…" at bounding box center [625, 258] width 119 height 126
